Goal: Information Seeking & Learning: Understand process/instructions

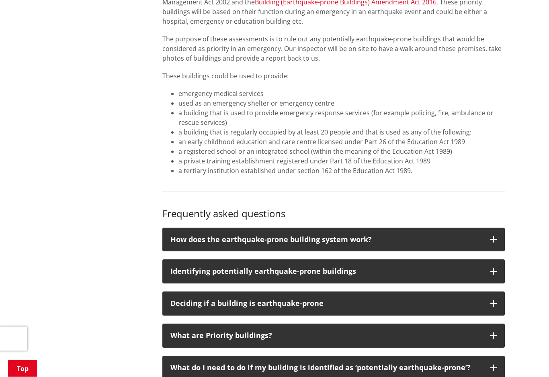
scroll to position [886, 0]
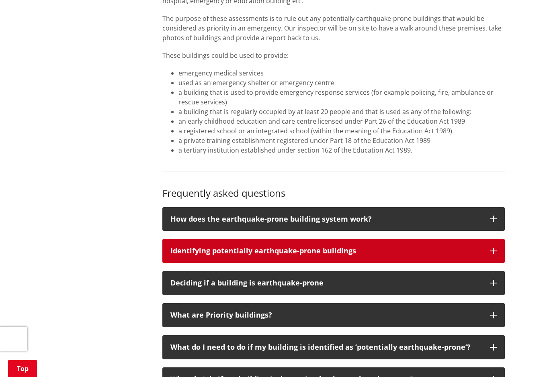
click at [492, 250] on icon "button" at bounding box center [493, 251] width 6 height 6
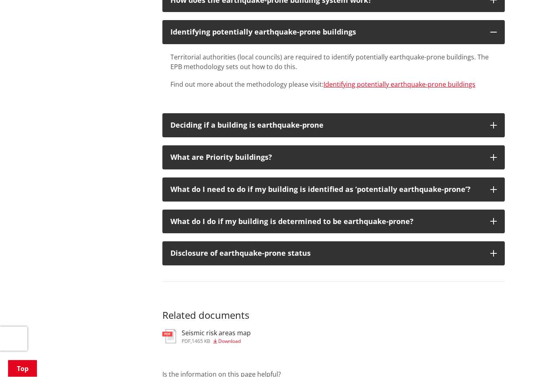
scroll to position [1107, 0]
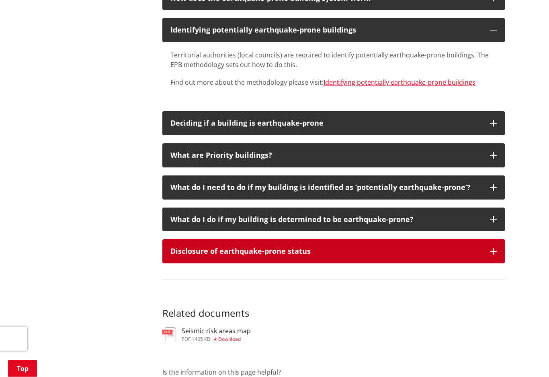
click at [494, 250] on icon "button" at bounding box center [493, 252] width 6 height 6
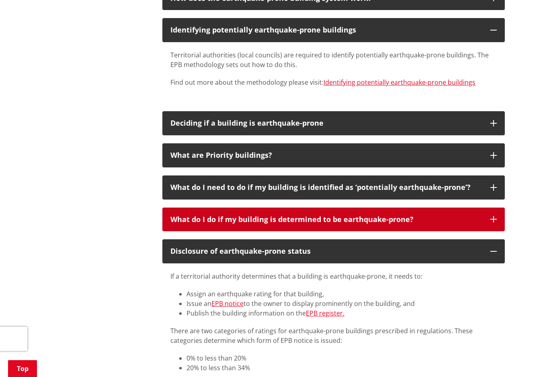
click at [494, 219] on button "What do I do if my building is determined to be earthquake-prone?" at bounding box center [333, 220] width 342 height 24
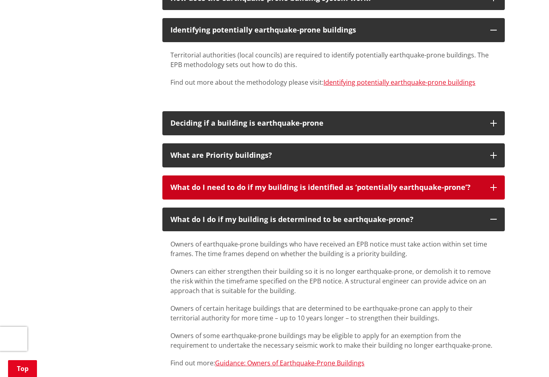
click at [493, 184] on icon "button" at bounding box center [493, 187] width 6 height 6
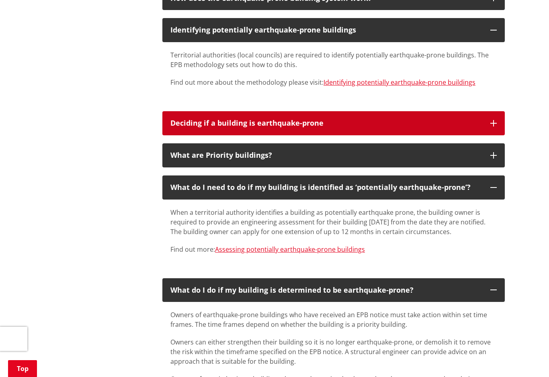
click at [487, 125] on button "Deciding if a building is earthquake-prone" at bounding box center [333, 123] width 342 height 24
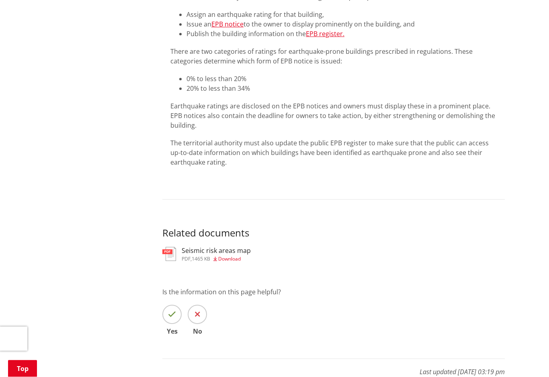
scroll to position [1900, 0]
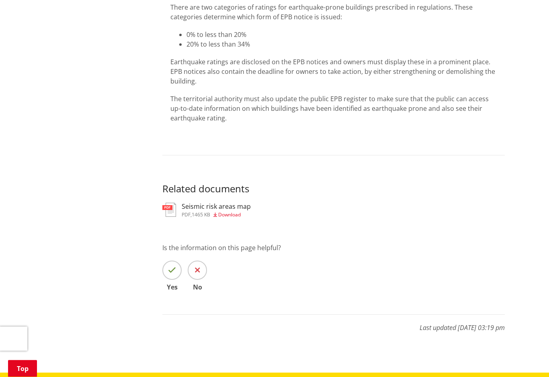
click at [199, 204] on h3 "Seismic risk areas map" at bounding box center [216, 207] width 69 height 8
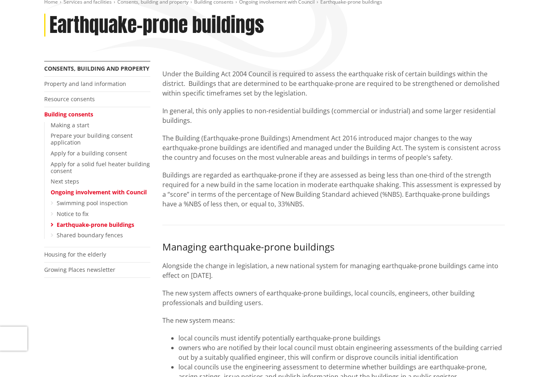
scroll to position [119, 0]
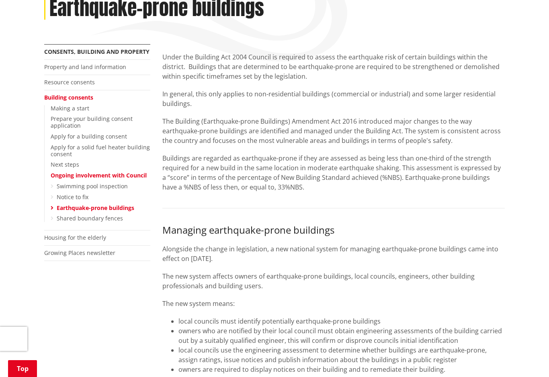
click at [50, 203] on ul "Making a start Prepare your building consent application Apply for a building c…" at bounding box center [97, 163] width 106 height 117
click at [84, 208] on ul "Swimming pool inspection Notice to fix [GEOGRAPHIC_DATA]-prone buildings Shared…" at bounding box center [101, 202] width 100 height 39
click at [84, 204] on link "Earthquake-prone buildings" at bounding box center [96, 208] width 78 height 8
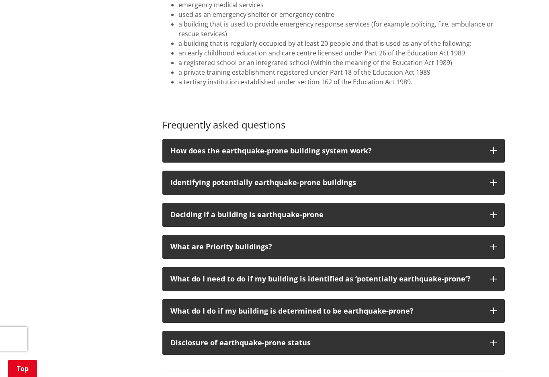
scroll to position [975, 0]
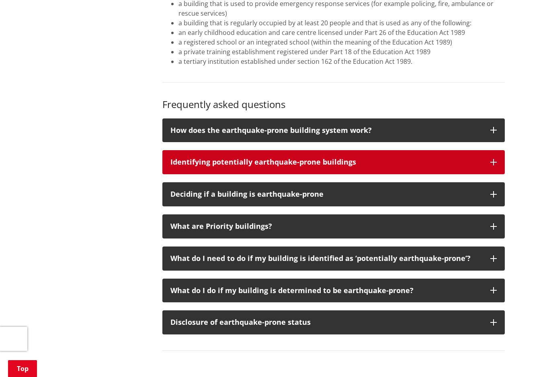
click at [207, 160] on p "Identifying potentially earthquake-prone buildings" at bounding box center [326, 162] width 312 height 8
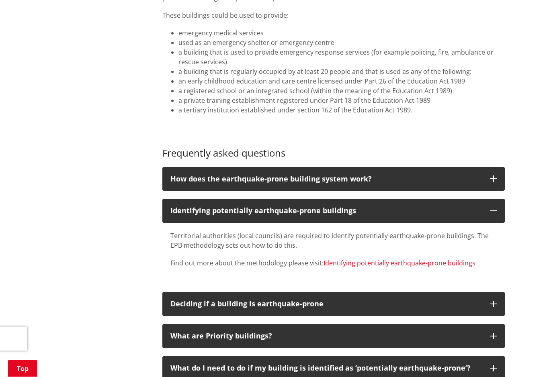
scroll to position [926, 0]
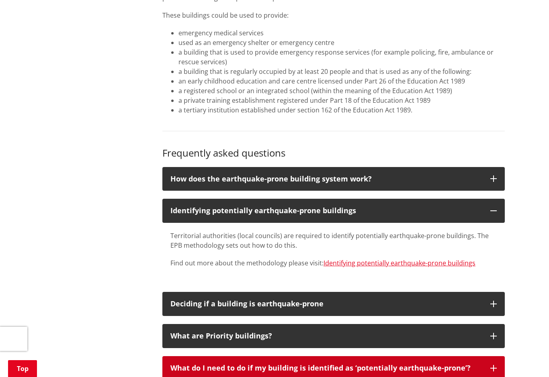
click at [240, 367] on div "What do I need to do if my building is identified as ‘potentially earthquake-pr…" at bounding box center [326, 369] width 312 height 8
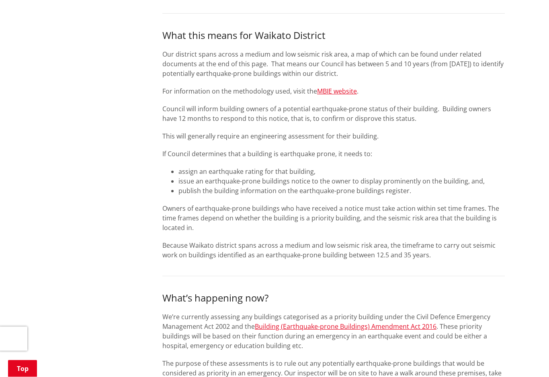
scroll to position [498, 0]
